Goal: Find specific page/section: Find specific page/section

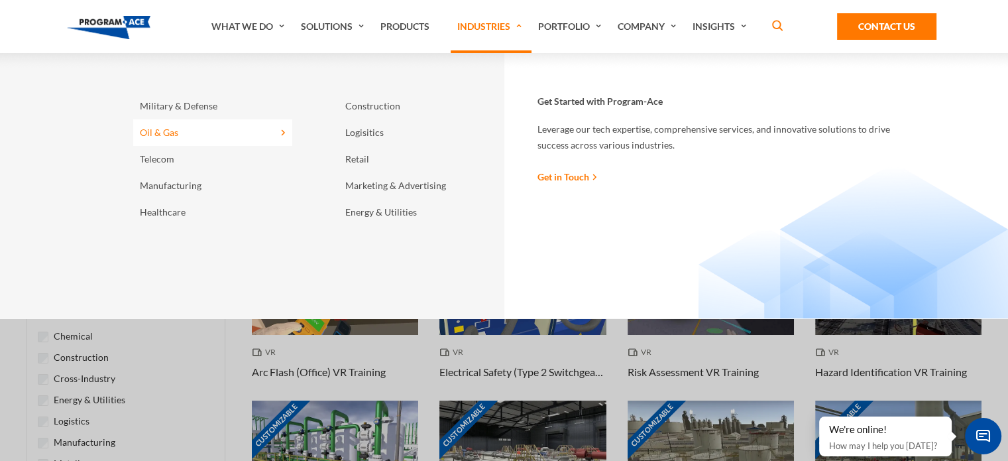
click at [166, 125] on link "Oil & Gas" at bounding box center [212, 132] width 159 height 27
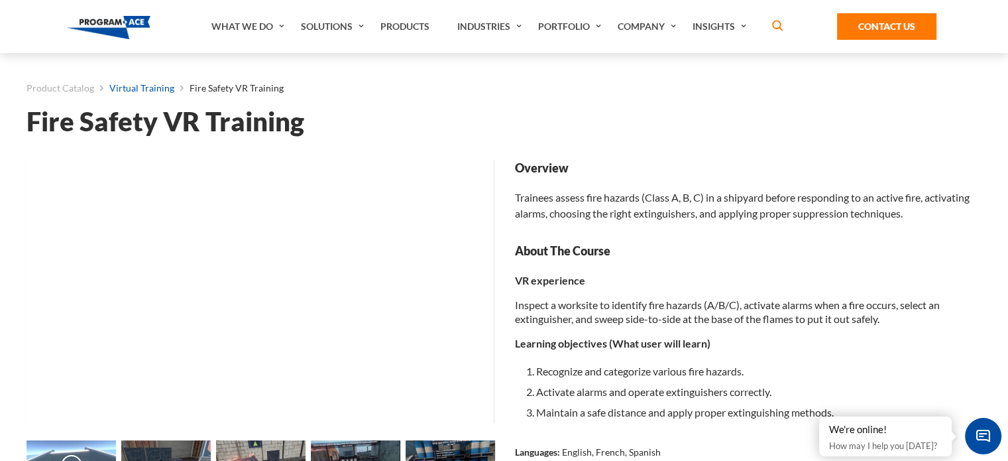
click at [125, 87] on link "Virtual Training" at bounding box center [141, 88] width 65 height 17
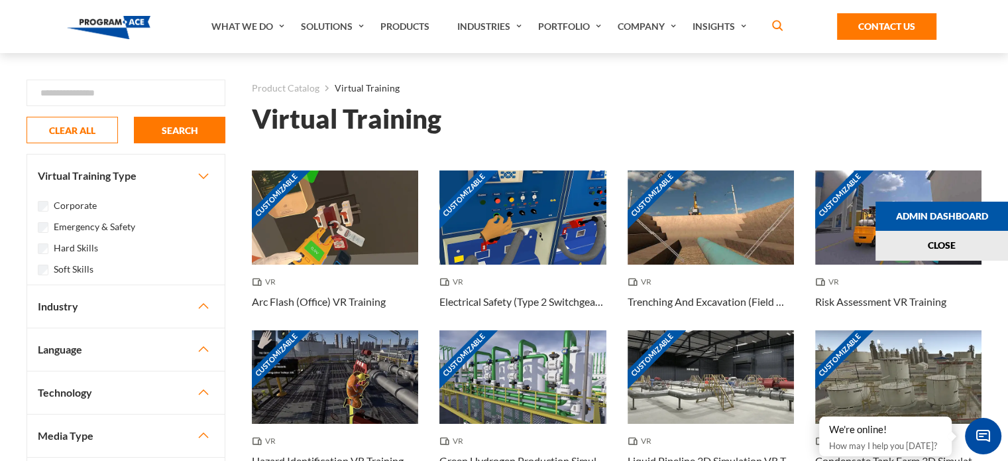
drag, startPoint x: 50, startPoint y: 223, endPoint x: 109, endPoint y: 228, distance: 58.6
click at [109, 228] on div "Emergency & Safety" at bounding box center [126, 226] width 176 height 16
copy label "Emergency &"
